Goal: Check status: Check status

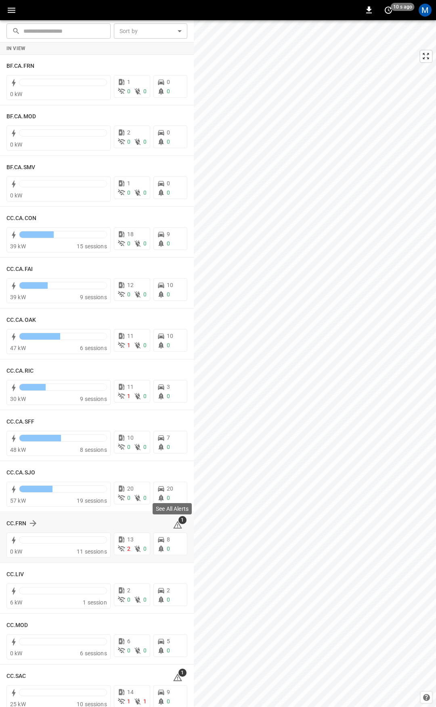
click at [179, 523] on span "1" at bounding box center [183, 520] width 8 height 8
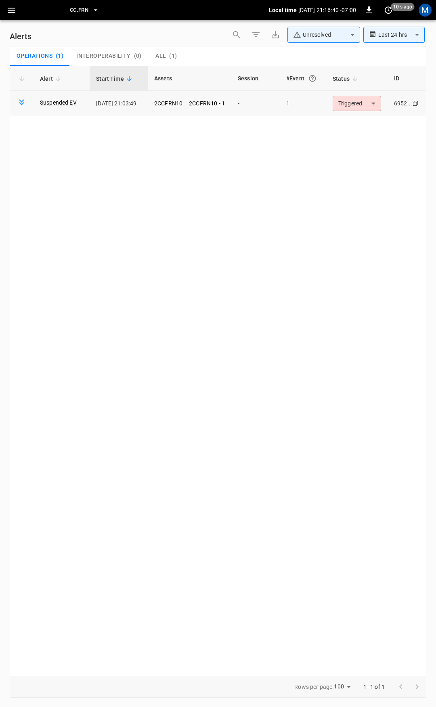
click at [364, 104] on body "**********" at bounding box center [218, 352] width 436 height 704
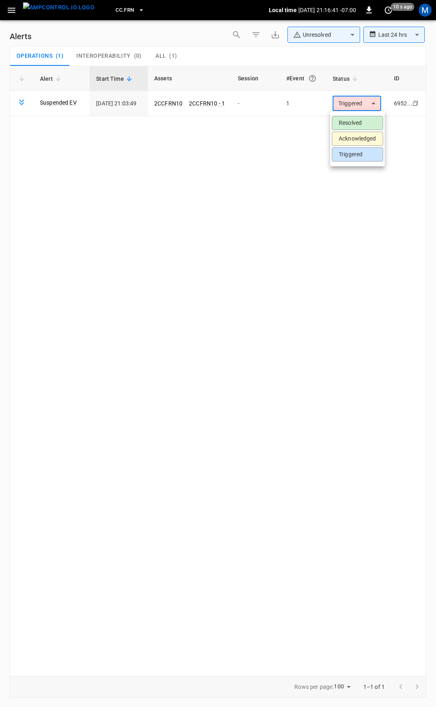
click at [364, 121] on li "Resolved" at bounding box center [357, 123] width 51 height 14
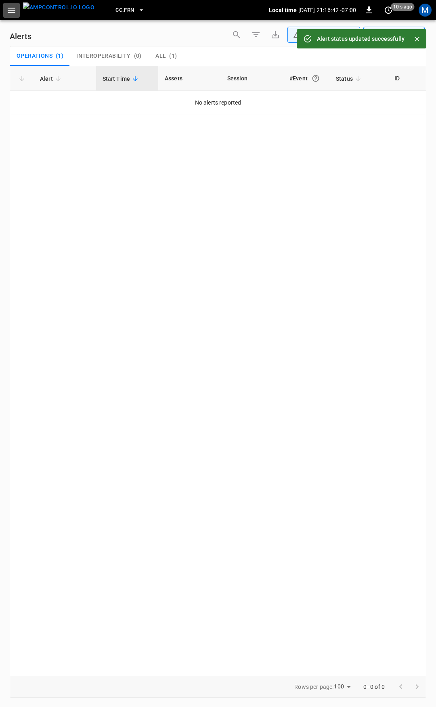
click at [13, 8] on icon "button" at bounding box center [12, 10] width 8 height 5
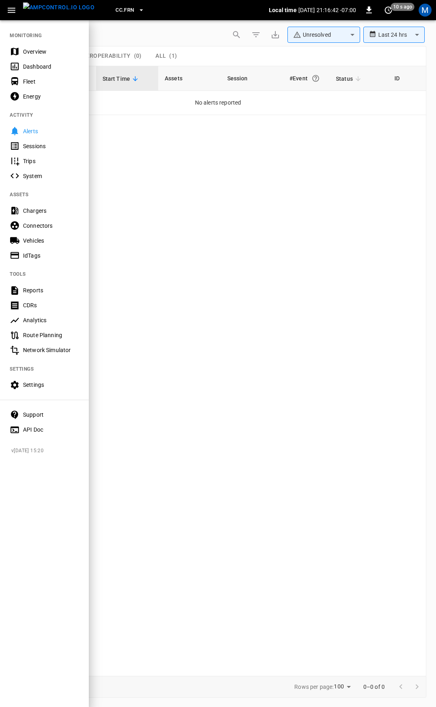
drag, startPoint x: 44, startPoint y: 52, endPoint x: 183, endPoint y: 151, distance: 170.7
click at [44, 52] on div "Overview" at bounding box center [51, 52] width 56 height 8
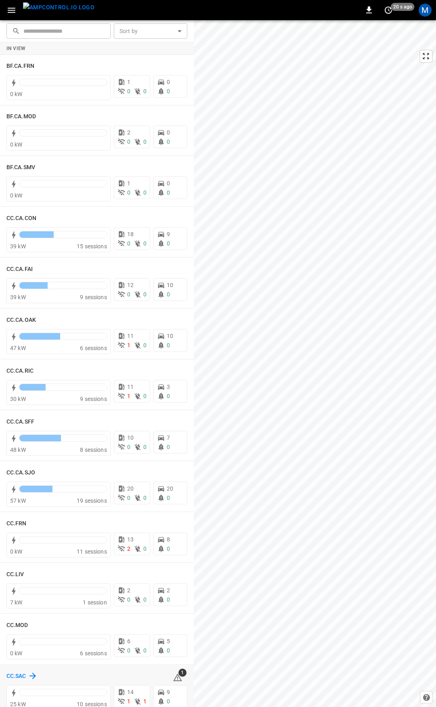
click at [17, 672] on div "CC.SAC" at bounding box center [21, 676] width 31 height 10
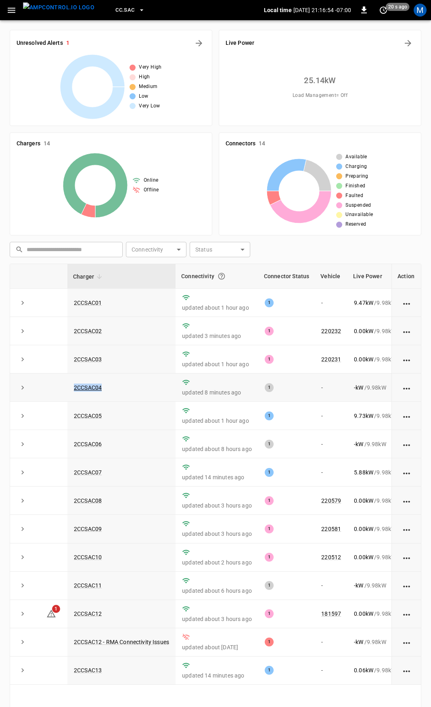
drag, startPoint x: 113, startPoint y: 387, endPoint x: 57, endPoint y: 390, distance: 56.6
click at [57, 390] on tr "2CCSAC04 updated 8 minutes ago 1 - - kW / 9.98 kW - % [DATE]" at bounding box center [269, 388] width 519 height 28
copy tr "2CCSAC04"
click at [89, 389] on link "2CCSAC04" at bounding box center [87, 388] width 31 height 10
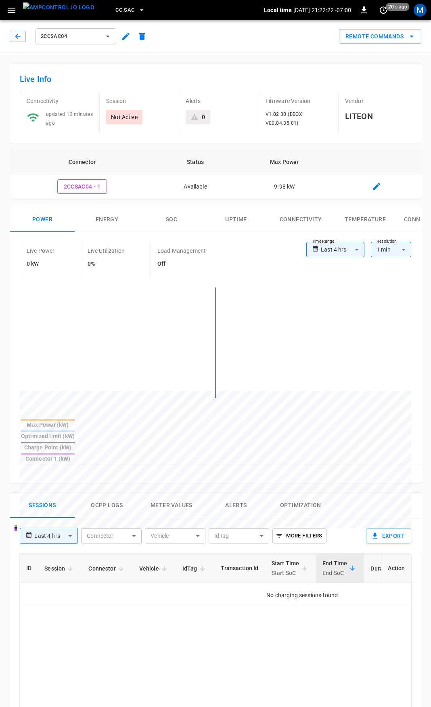
drag, startPoint x: 15, startPoint y: 9, endPoint x: 16, endPoint y: 15, distance: 6.1
click at [15, 8] on icon "button" at bounding box center [11, 10] width 10 height 10
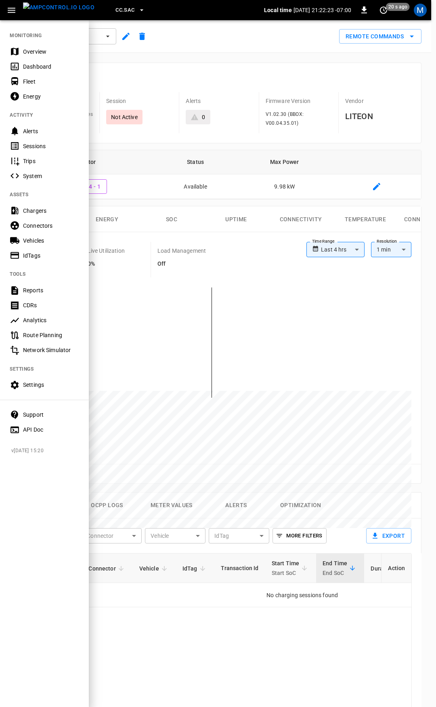
click at [37, 50] on div "Overview" at bounding box center [51, 52] width 56 height 8
